Goal: Navigation & Orientation: Find specific page/section

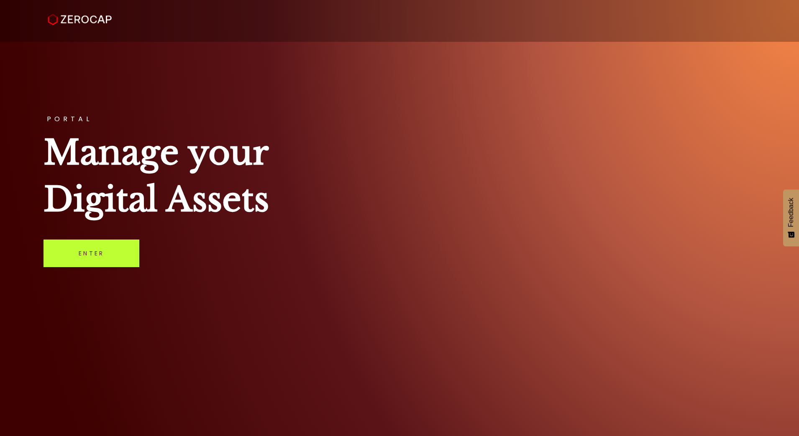
click at [116, 254] on link "Enter" at bounding box center [92, 254] width 96 height 28
